Goal: Obtain resource: Download file/media

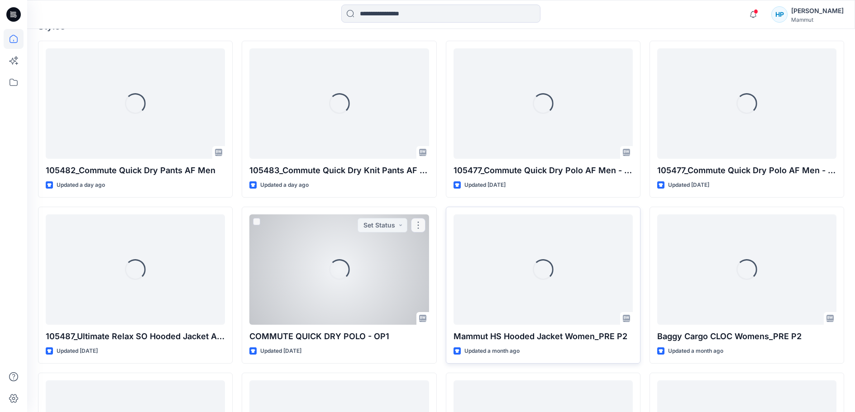
scroll to position [272, 0]
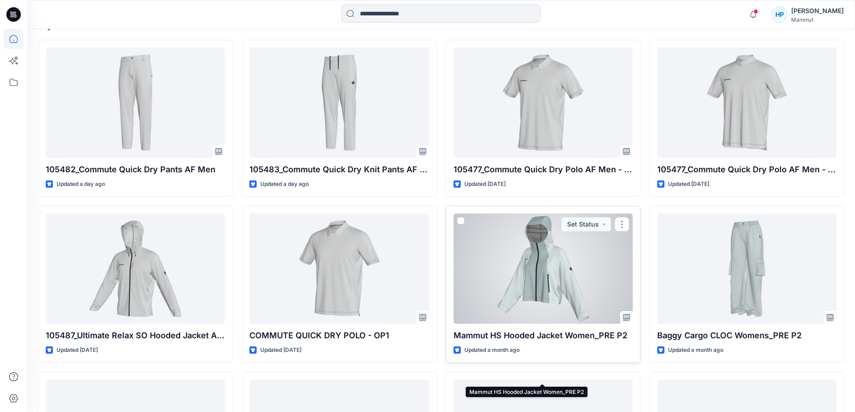
click at [528, 342] on p "Mammut HS Hooded Jacket Women_PRE P2" at bounding box center [543, 336] width 179 height 13
click at [523, 307] on div at bounding box center [543, 269] width 179 height 110
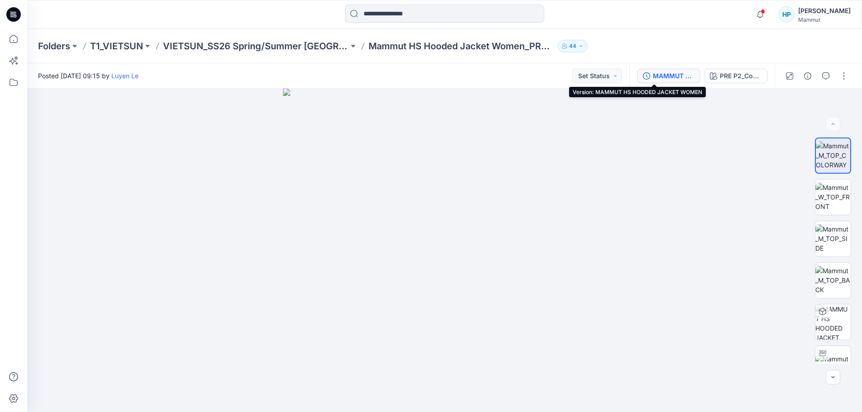
click at [653, 75] on div "MAMMUT HS HOODED JACKET WOMEN" at bounding box center [674, 76] width 42 height 10
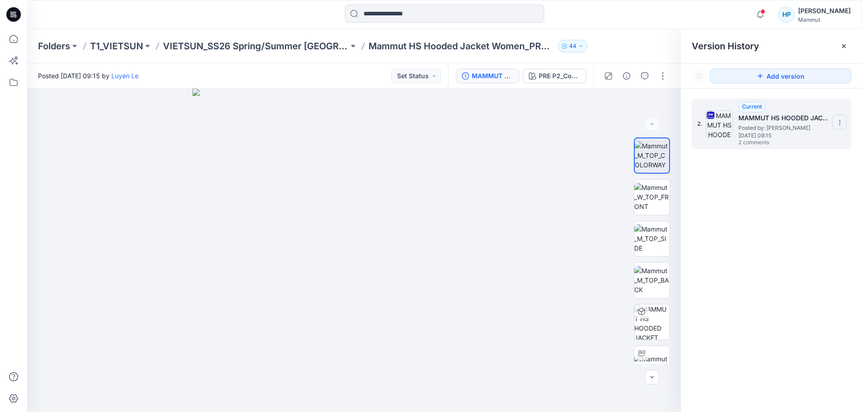
click at [845, 122] on section at bounding box center [839, 122] width 14 height 14
click at [801, 138] on span "Download Source BW File" at bounding box center [794, 140] width 76 height 11
click at [262, 49] on p "VIETSUN_SS26 Spring/Summer [GEOGRAPHIC_DATA]" at bounding box center [256, 46] width 186 height 13
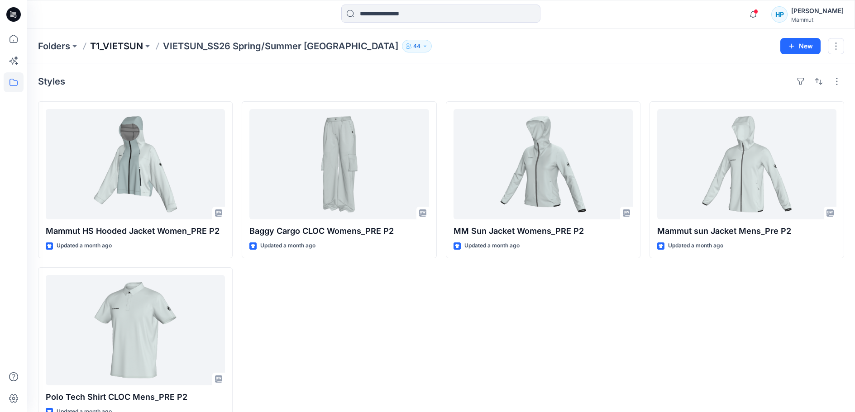
click at [131, 49] on p "T1_VIETSUN" at bounding box center [116, 46] width 53 height 13
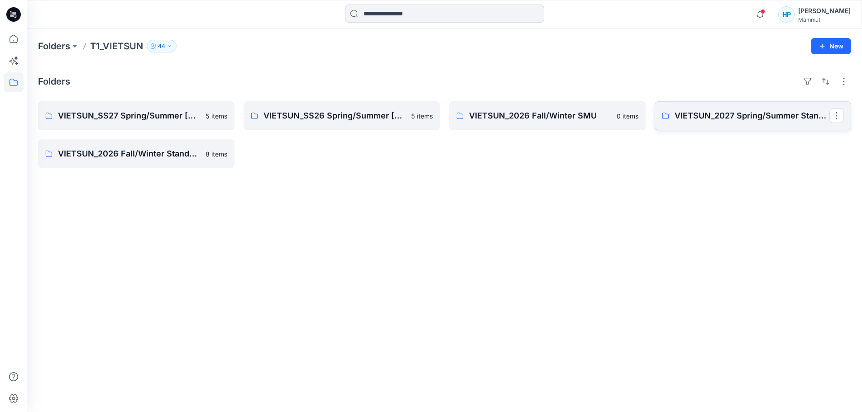
click at [738, 120] on p "VIETSUN_2027 Spring/Summer Standard" at bounding box center [752, 116] width 155 height 13
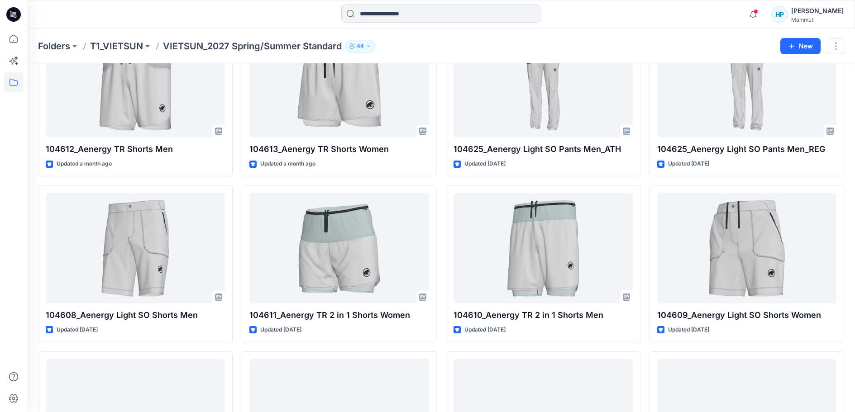
scroll to position [46, 0]
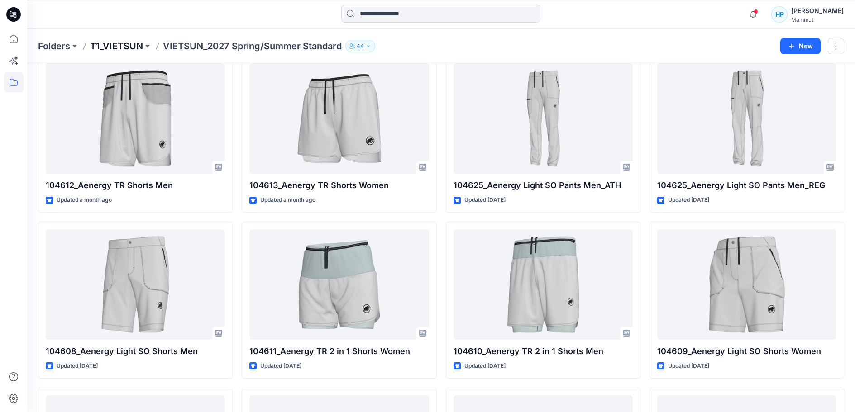
click at [134, 45] on p "T1_VIETSUN" at bounding box center [116, 46] width 53 height 13
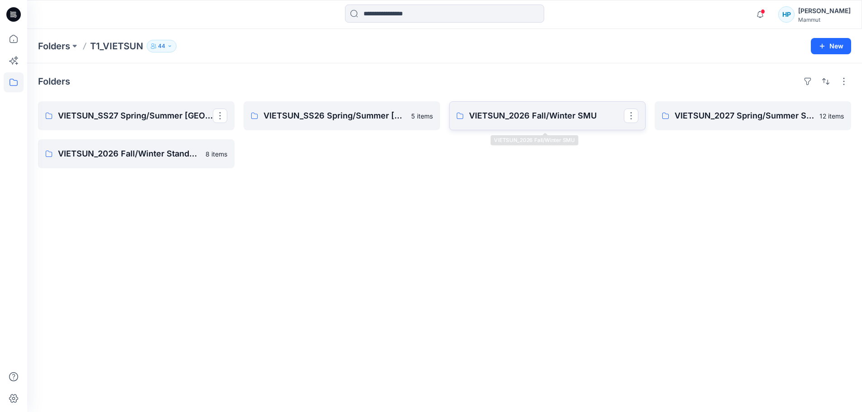
click at [528, 120] on p "VIETSUN_2026 Fall/Winter SMU" at bounding box center [546, 116] width 155 height 13
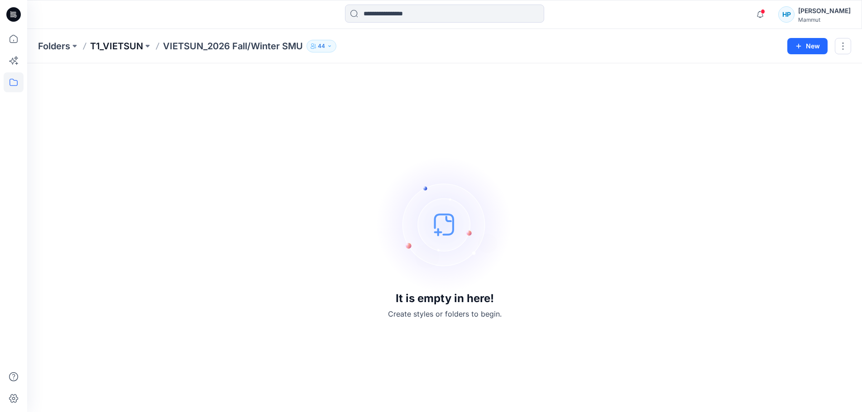
click at [128, 48] on p "T1_VIETSUN" at bounding box center [116, 46] width 53 height 13
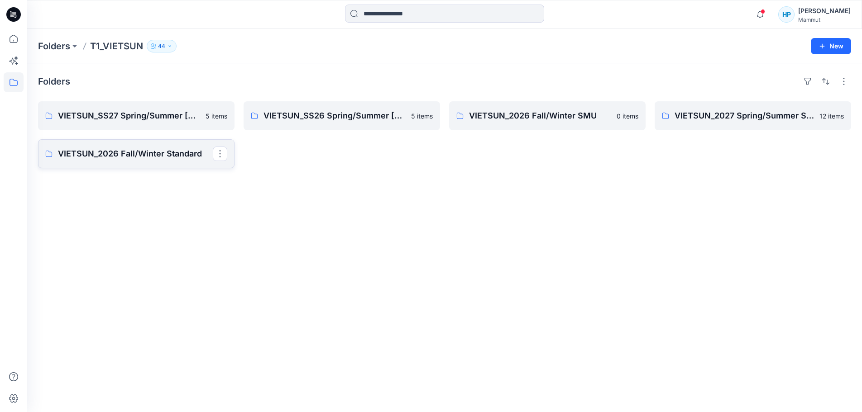
click at [81, 160] on p "VIETSUN_2026 Fall/Winter Standard" at bounding box center [135, 154] width 155 height 13
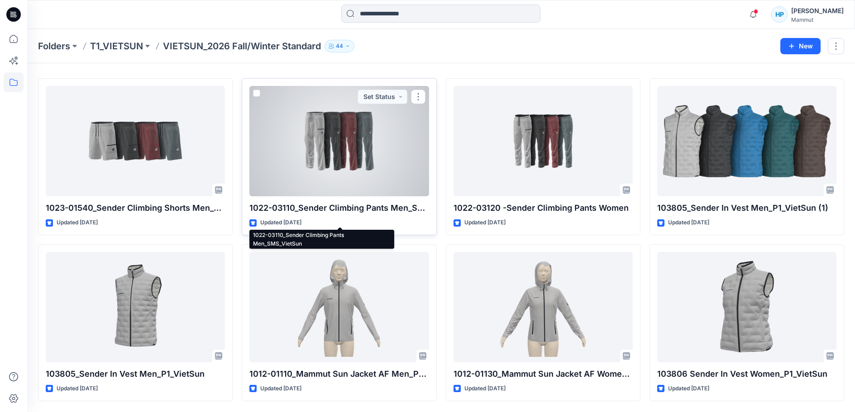
scroll to position [52, 0]
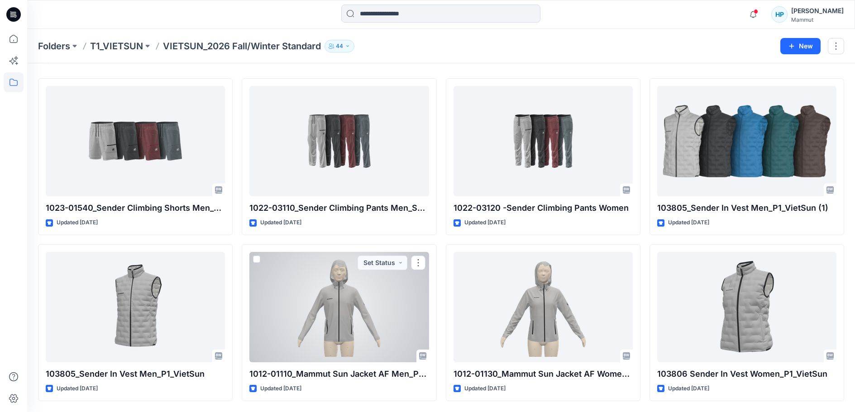
drag, startPoint x: 368, startPoint y: 294, endPoint x: 336, endPoint y: 301, distance: 32.0
click at [368, 295] on div at bounding box center [338, 307] width 179 height 110
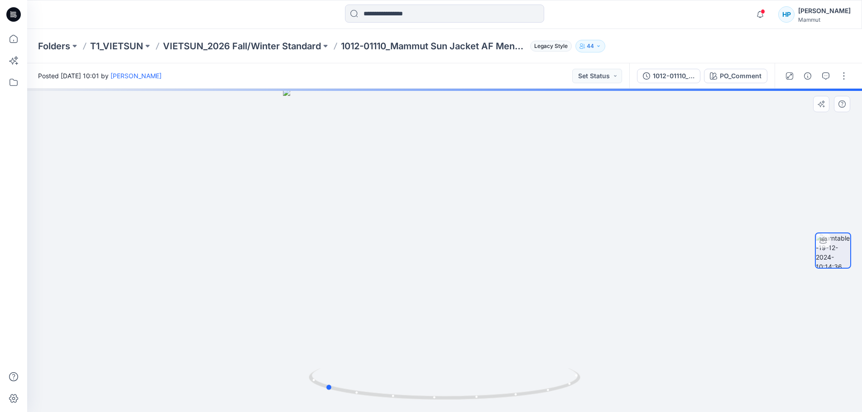
drag, startPoint x: 538, startPoint y: 398, endPoint x: 419, endPoint y: 403, distance: 119.6
click at [419, 403] on div at bounding box center [444, 251] width 835 height 324
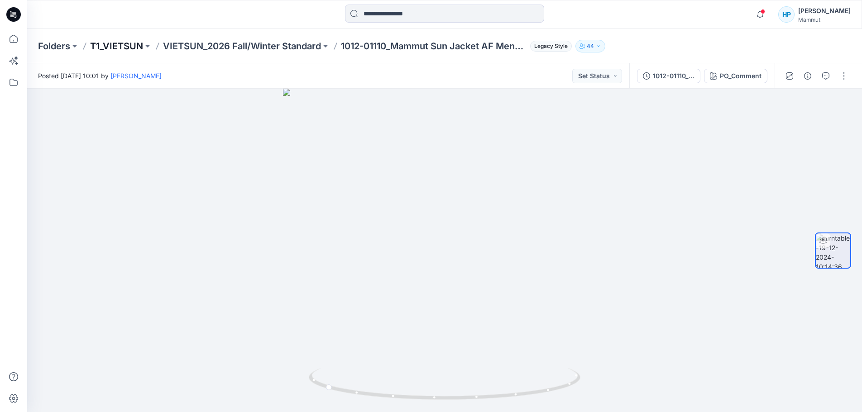
click at [123, 43] on p "T1_VIETSUN" at bounding box center [116, 46] width 53 height 13
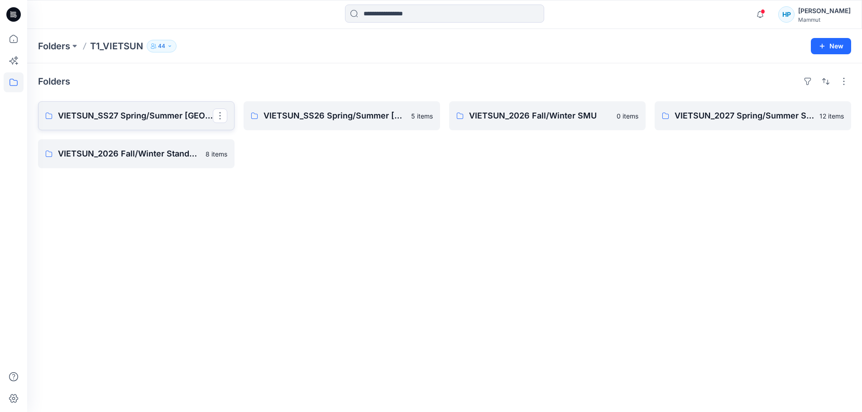
click at [112, 119] on p "VIETSUN_SS27 Spring/Summer [GEOGRAPHIC_DATA]" at bounding box center [135, 116] width 155 height 13
